Goal: Task Accomplishment & Management: Manage account settings

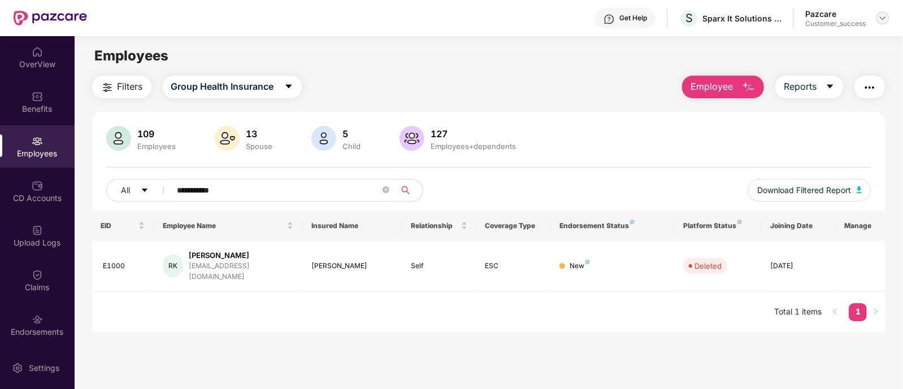
click at [878, 15] on img at bounding box center [882, 18] width 9 height 9
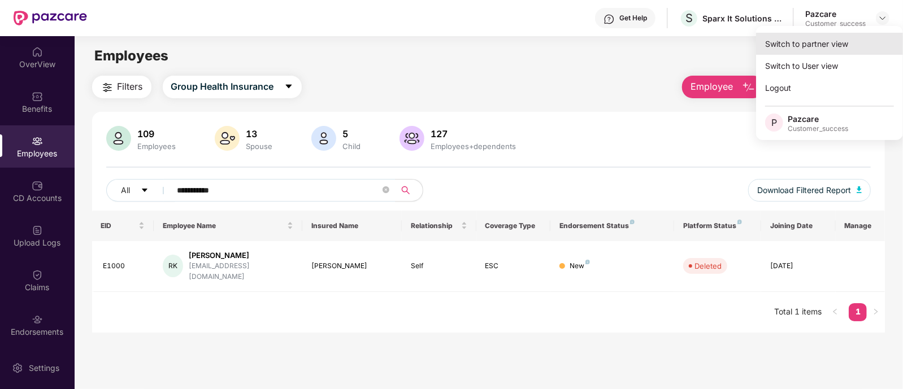
click at [830, 44] on div "Switch to partner view" at bounding box center [829, 44] width 147 height 22
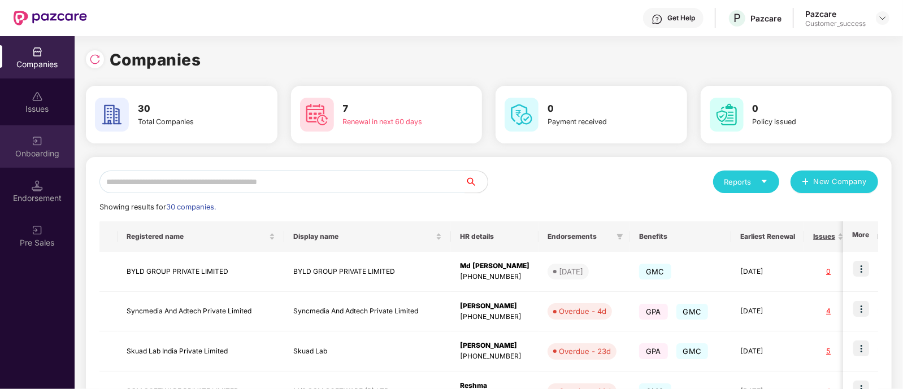
click at [41, 160] on div "Onboarding" at bounding box center [37, 146] width 75 height 42
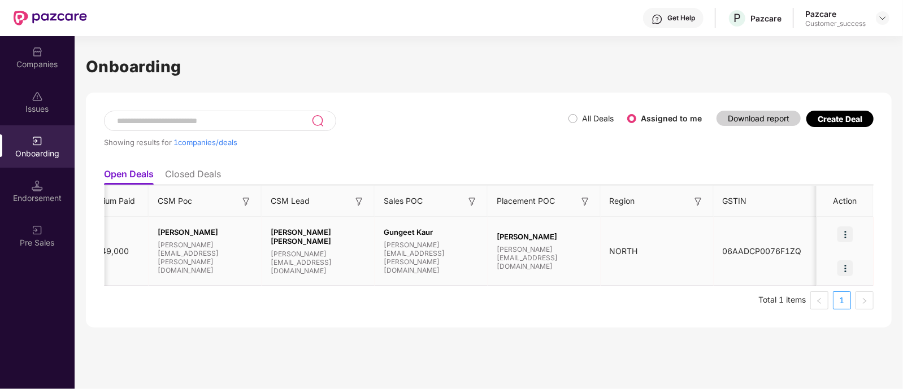
scroll to position [0, 882]
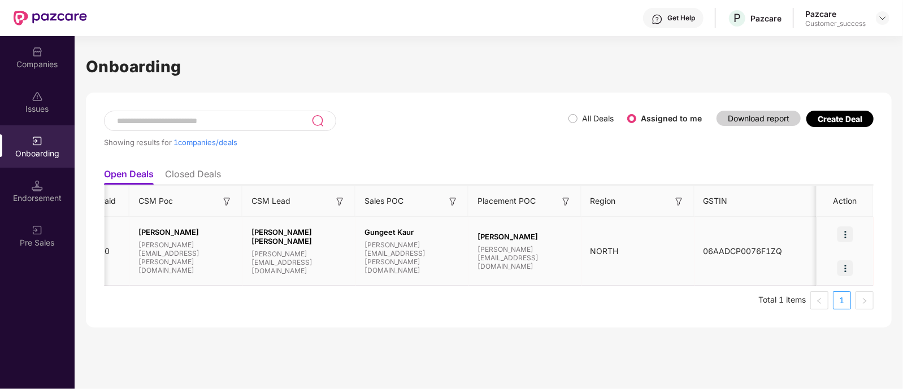
click at [845, 232] on img at bounding box center [846, 235] width 16 height 16
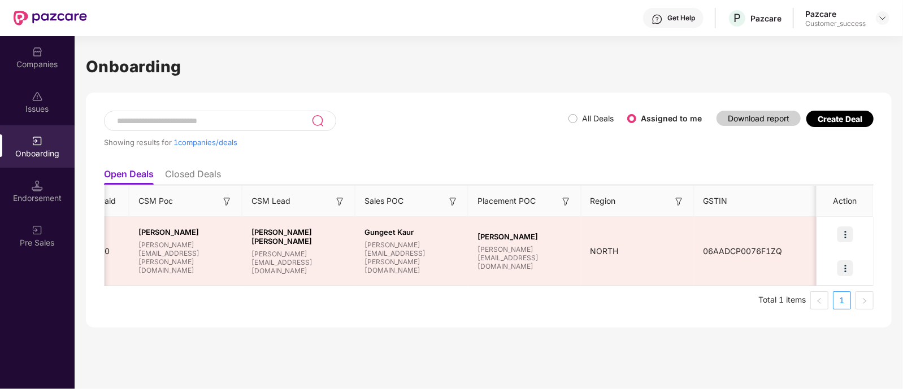
click at [642, 321] on div "Showing results for 1 companies/deals All Deals Assigned to me Download report …" at bounding box center [489, 210] width 806 height 235
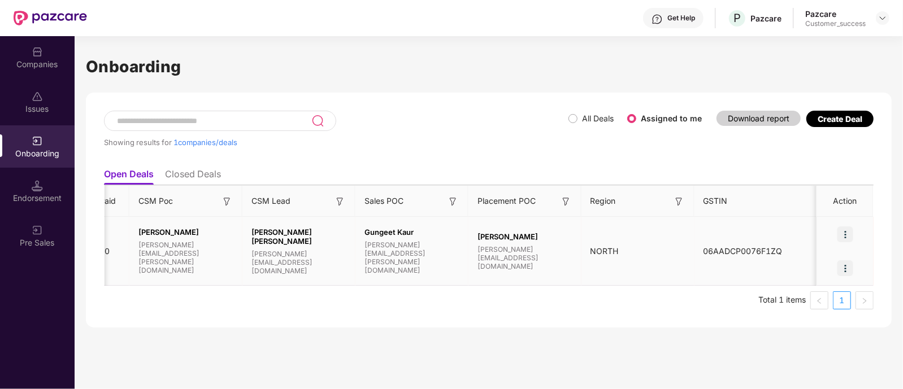
click at [851, 230] on img at bounding box center [846, 235] width 16 height 16
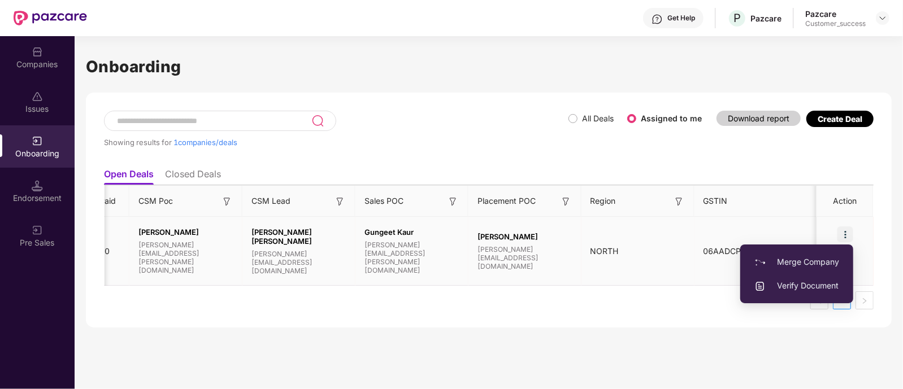
click at [667, 280] on td "NORTH" at bounding box center [638, 251] width 113 height 69
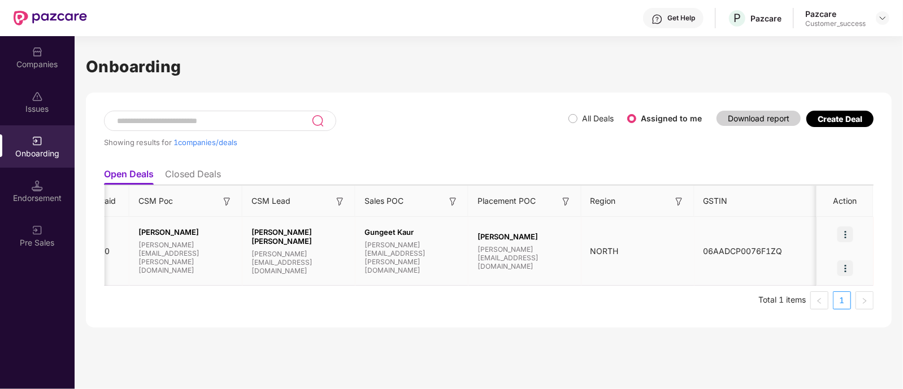
click at [588, 245] on div "NORTH" at bounding box center [638, 251] width 113 height 12
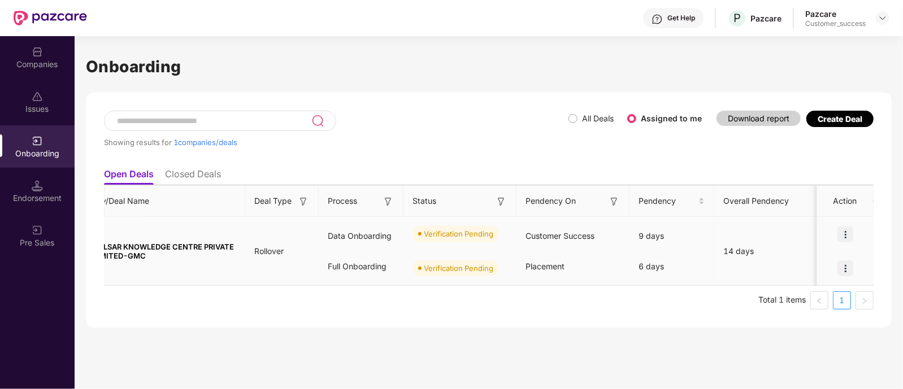
scroll to position [0, 0]
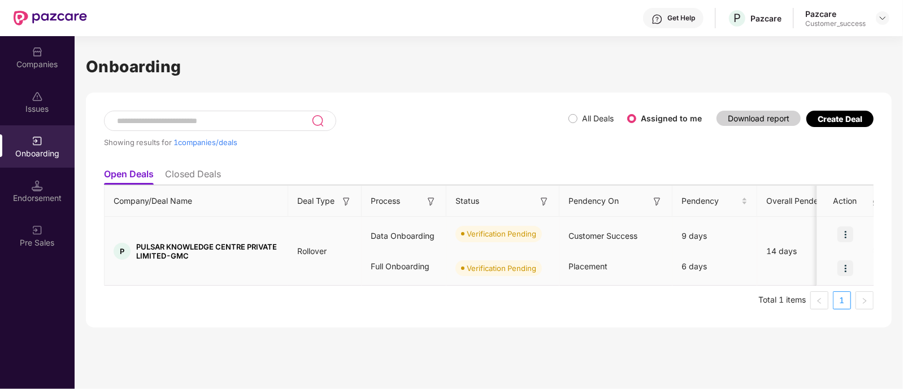
click at [841, 239] on img at bounding box center [846, 235] width 16 height 16
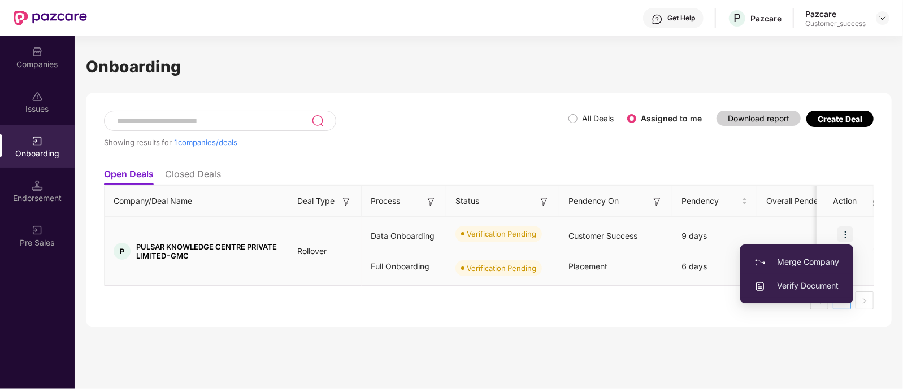
click at [822, 283] on span "Verify Document" at bounding box center [797, 286] width 85 height 12
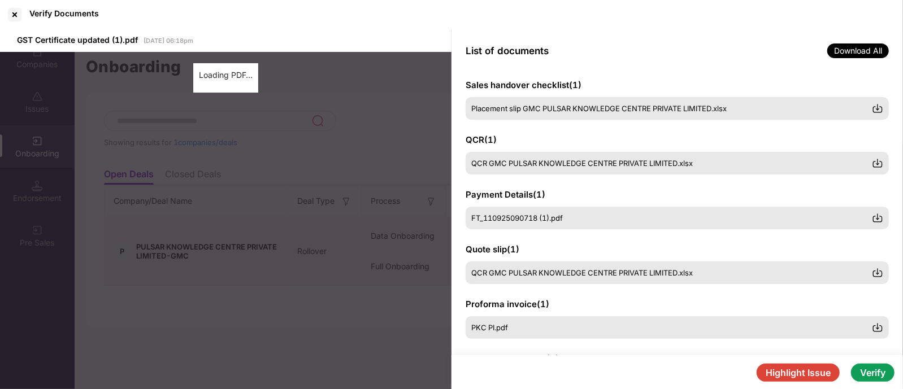
scroll to position [176, 0]
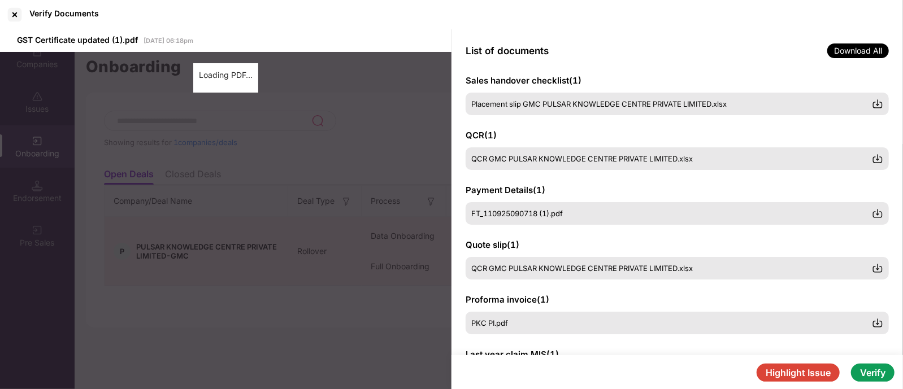
click at [859, 47] on span "Download All" at bounding box center [858, 51] width 62 height 15
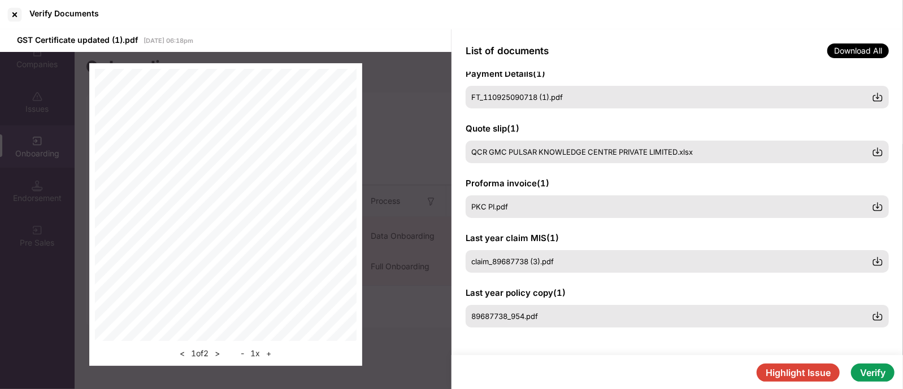
scroll to position [293, 0]
drag, startPoint x: 509, startPoint y: 207, endPoint x: 466, endPoint y: 216, distance: 44.3
click at [466, 216] on div "PKC PI.pdf" at bounding box center [677, 207] width 423 height 23
click at [460, 214] on div "GSTIN certificate ( 1 ) GST Certificate updated (1).pdf PAN card ( 1 ) Pulsar_P…" at bounding box center [678, 213] width 452 height 283
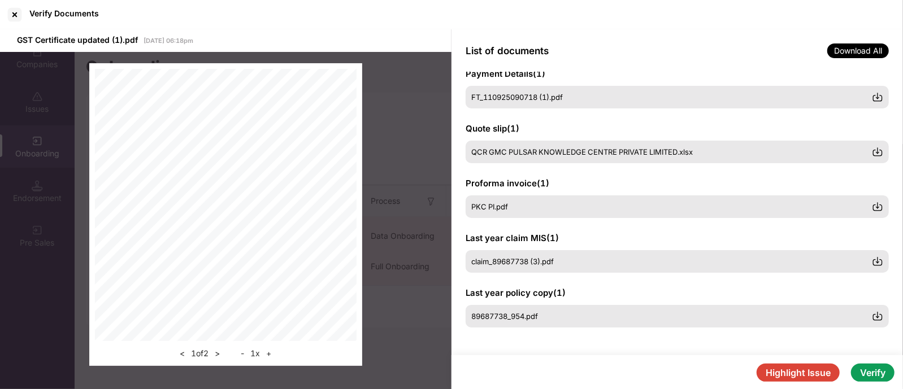
scroll to position [0, 0]
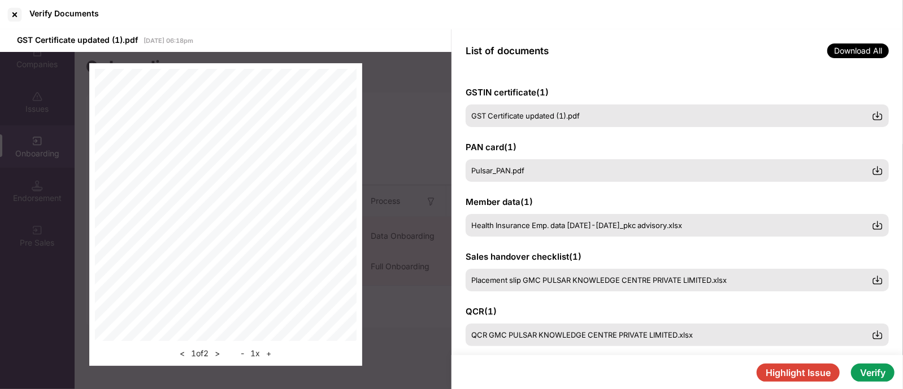
click at [792, 374] on button "Highlight Issue" at bounding box center [798, 373] width 83 height 18
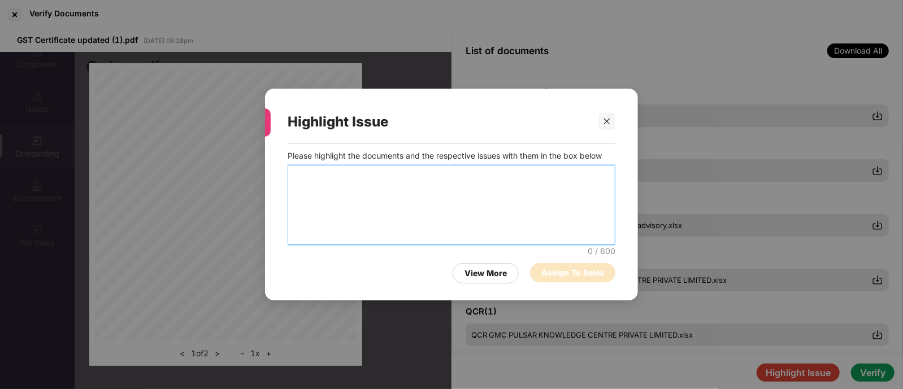
click at [396, 182] on textarea at bounding box center [452, 205] width 328 height 80
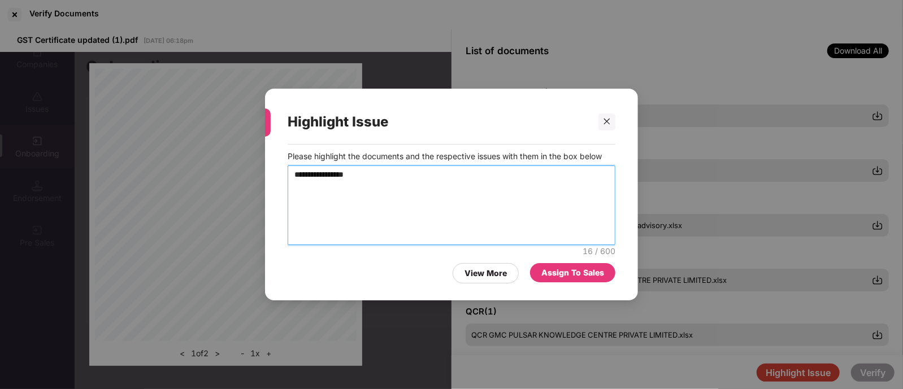
type textarea "**********"
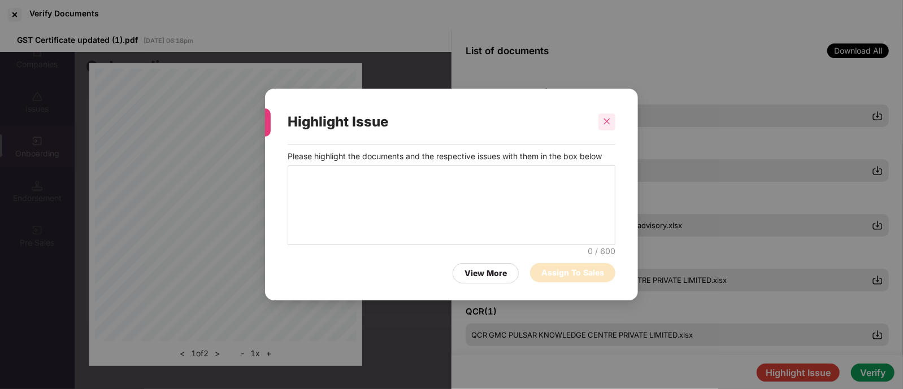
click at [615, 117] on div at bounding box center [607, 122] width 17 height 17
